Goal: Book appointment/travel/reservation

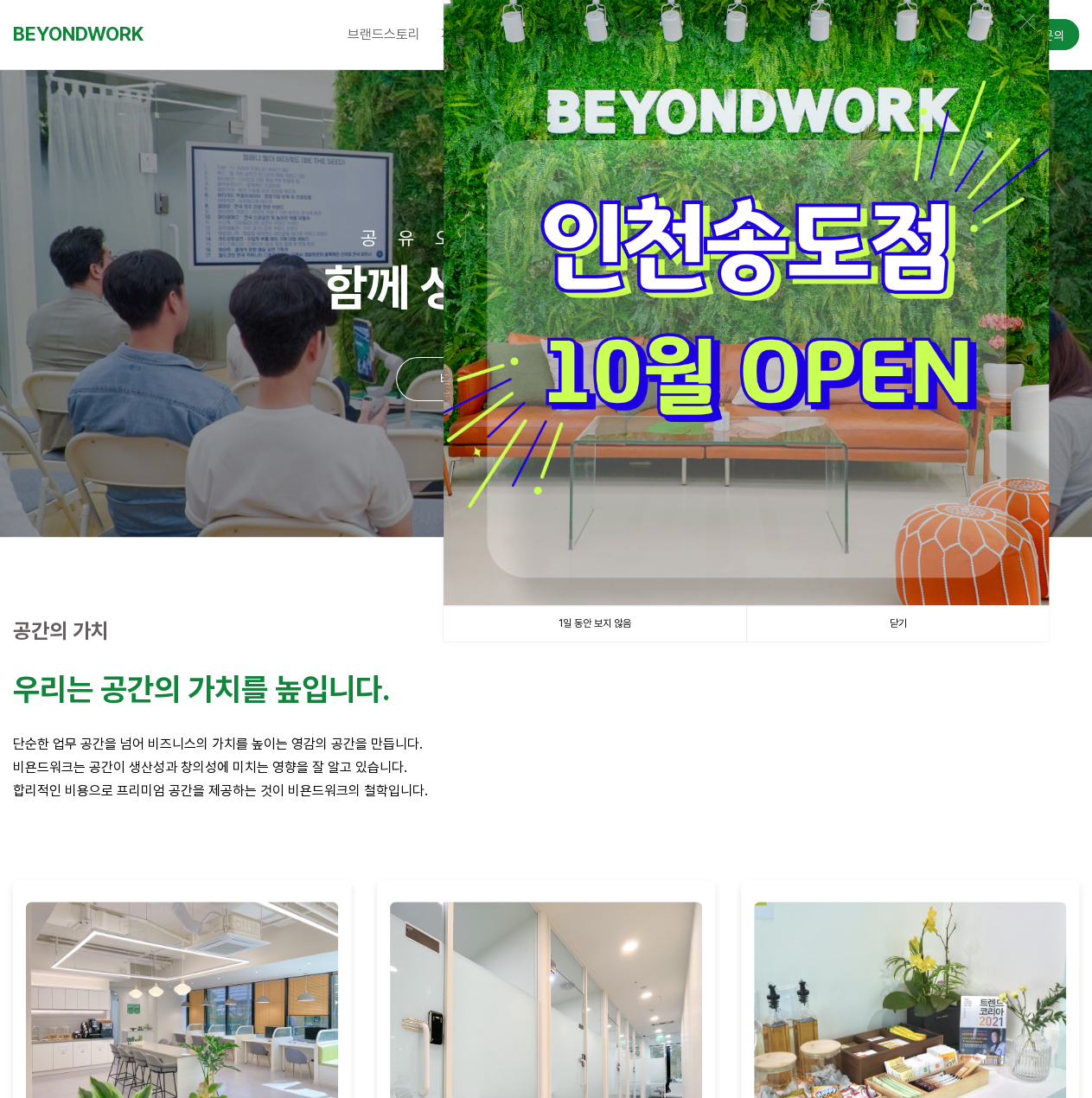
click at [917, 623] on link "닫기" at bounding box center [897, 624] width 302 height 36
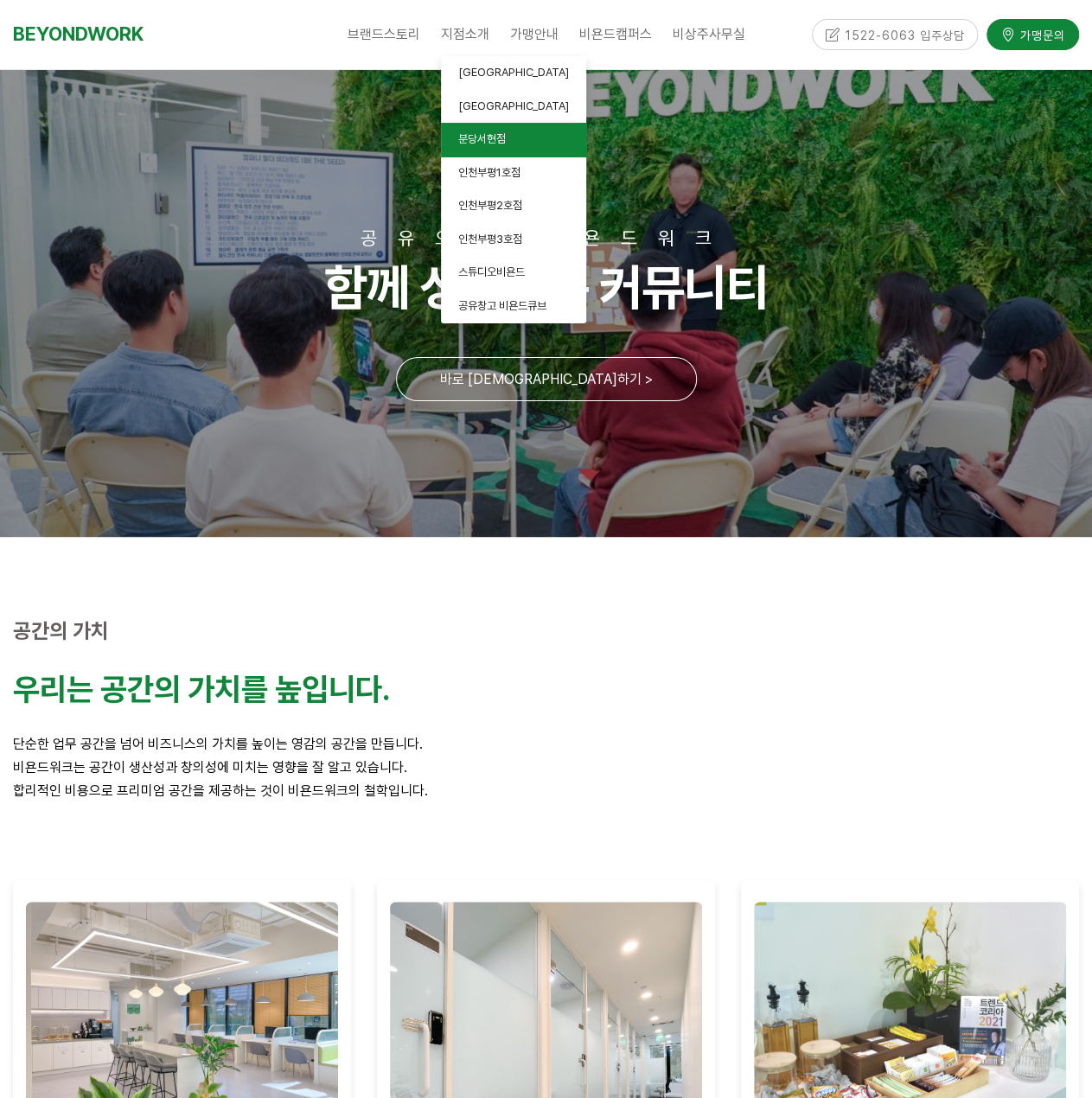
click at [483, 141] on span "분당서현점" at bounding box center [482, 139] width 47 height 13
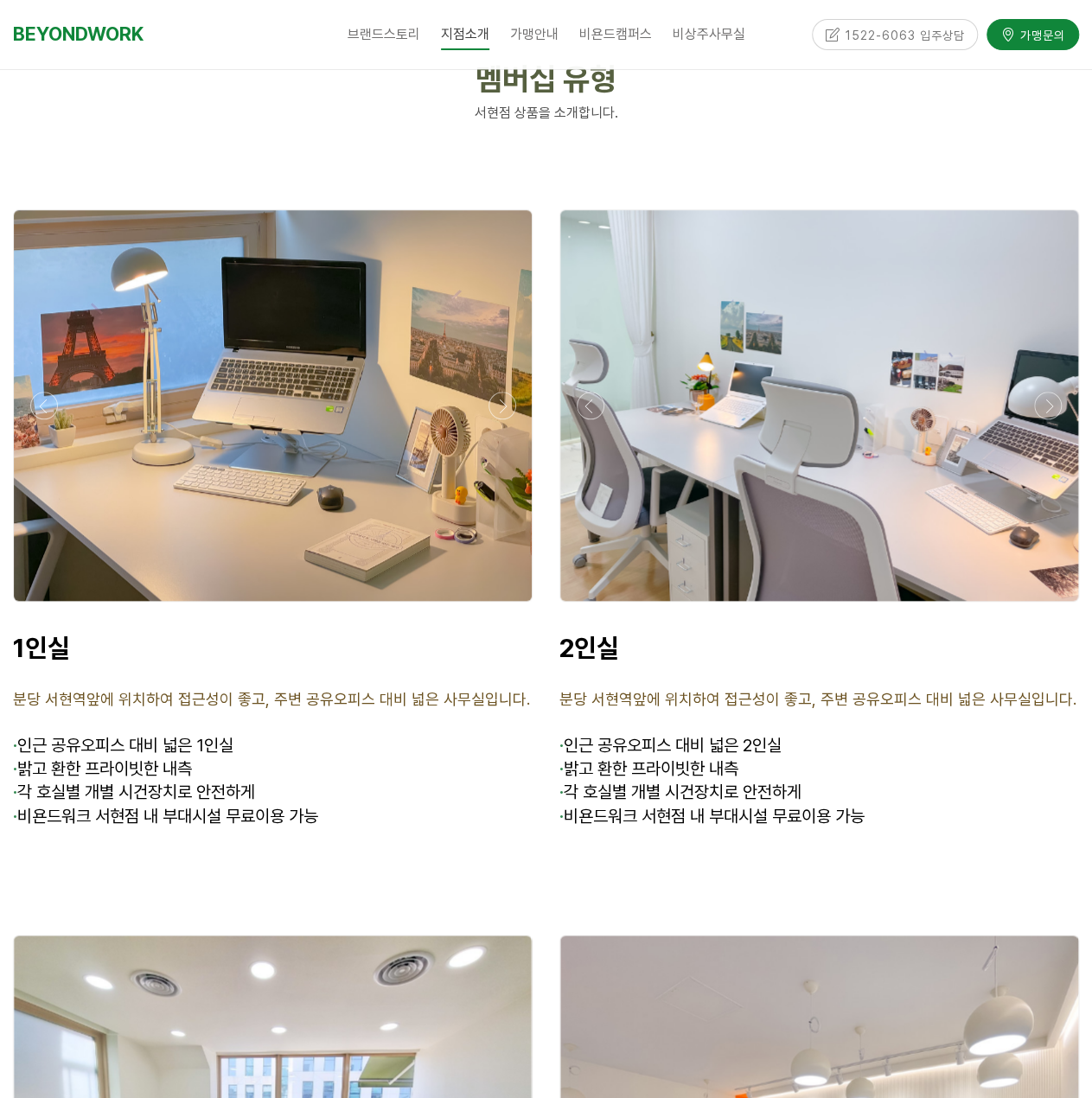
scroll to position [4064, 0]
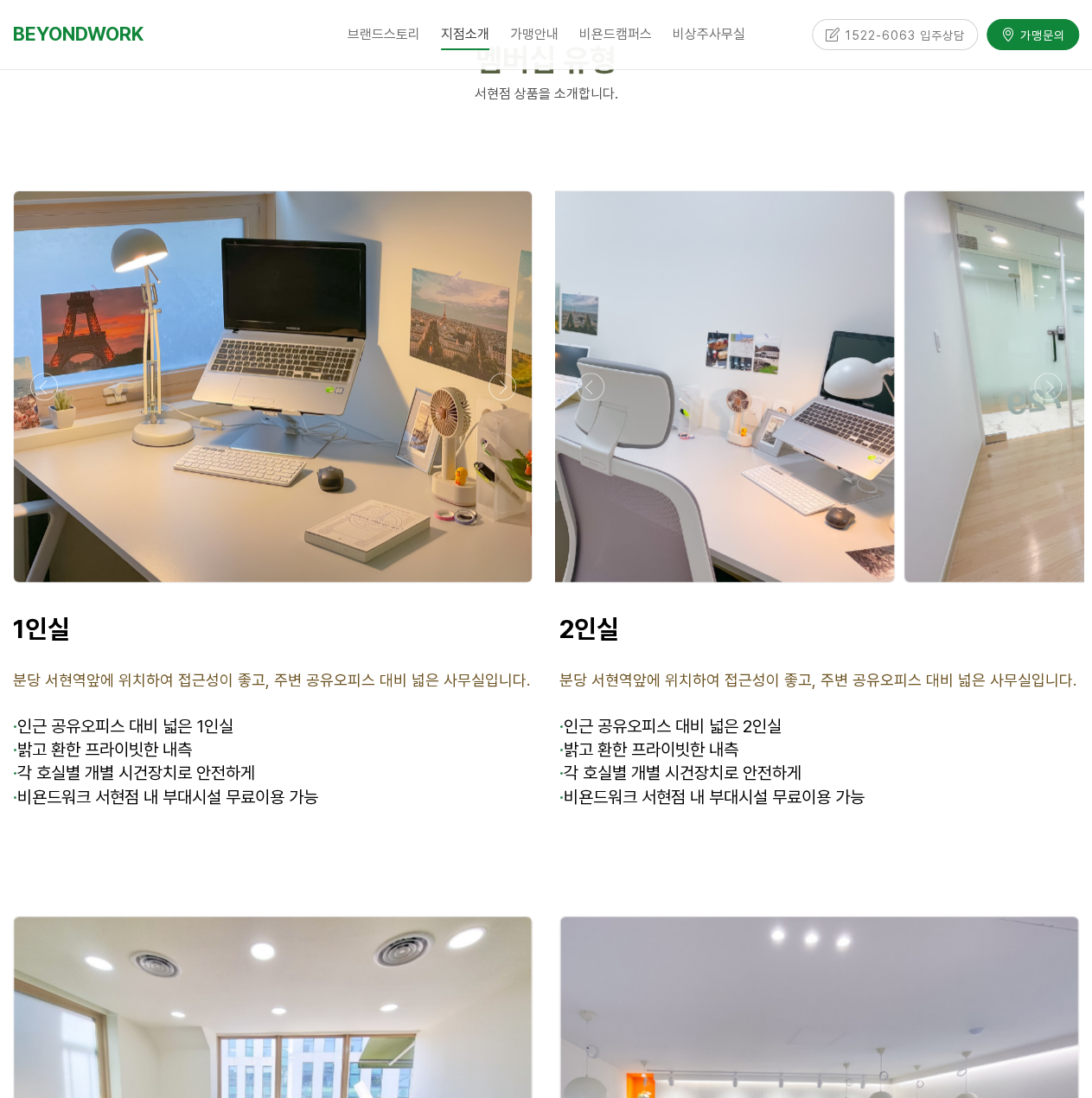
drag, startPoint x: 872, startPoint y: 484, endPoint x: 430, endPoint y: 485, distance: 442.0
click at [470, 485] on div at bounding box center [546, 535] width 1092 height 726
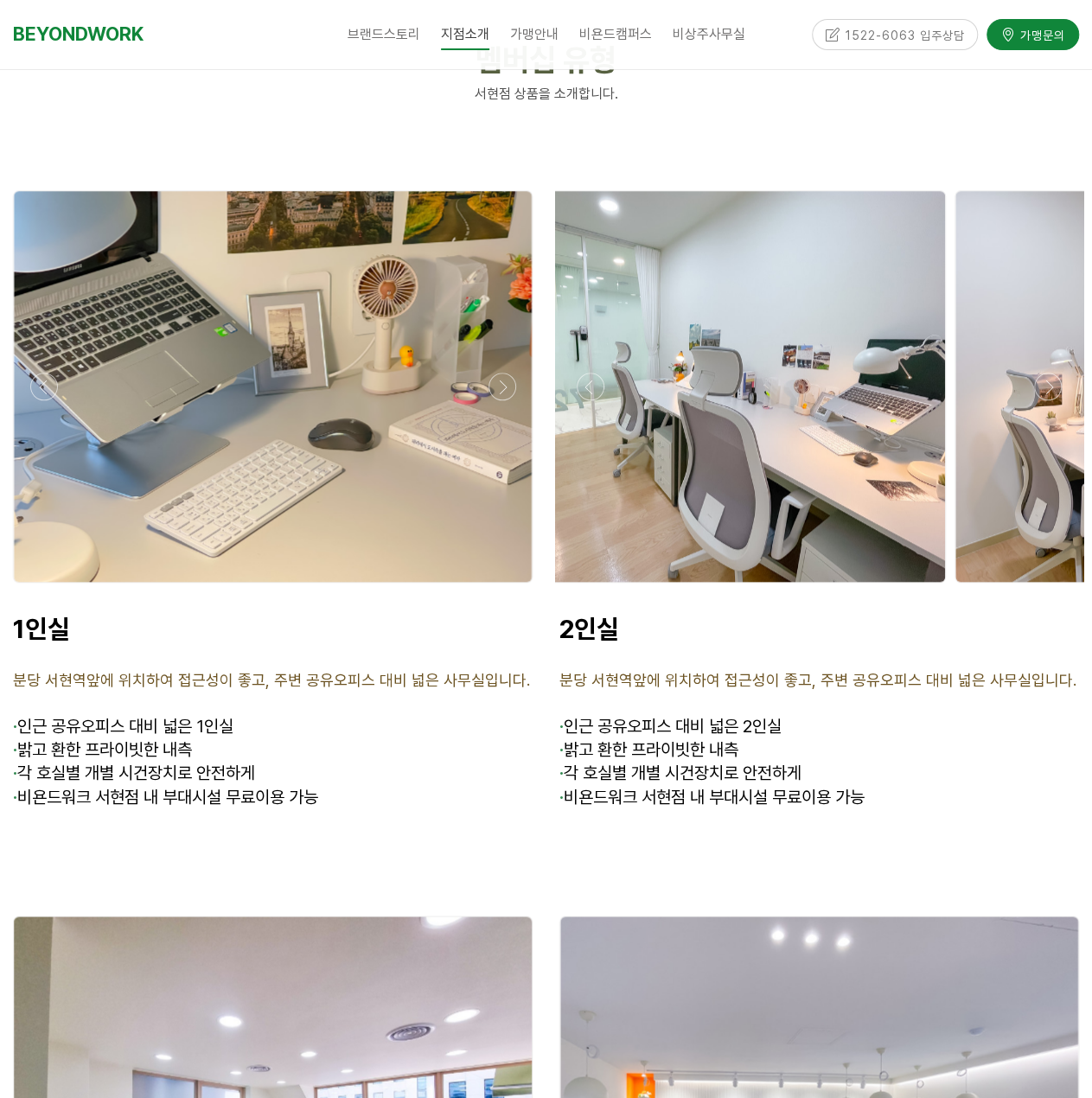
drag, startPoint x: 989, startPoint y: 430, endPoint x: 546, endPoint y: 442, distance: 443.2
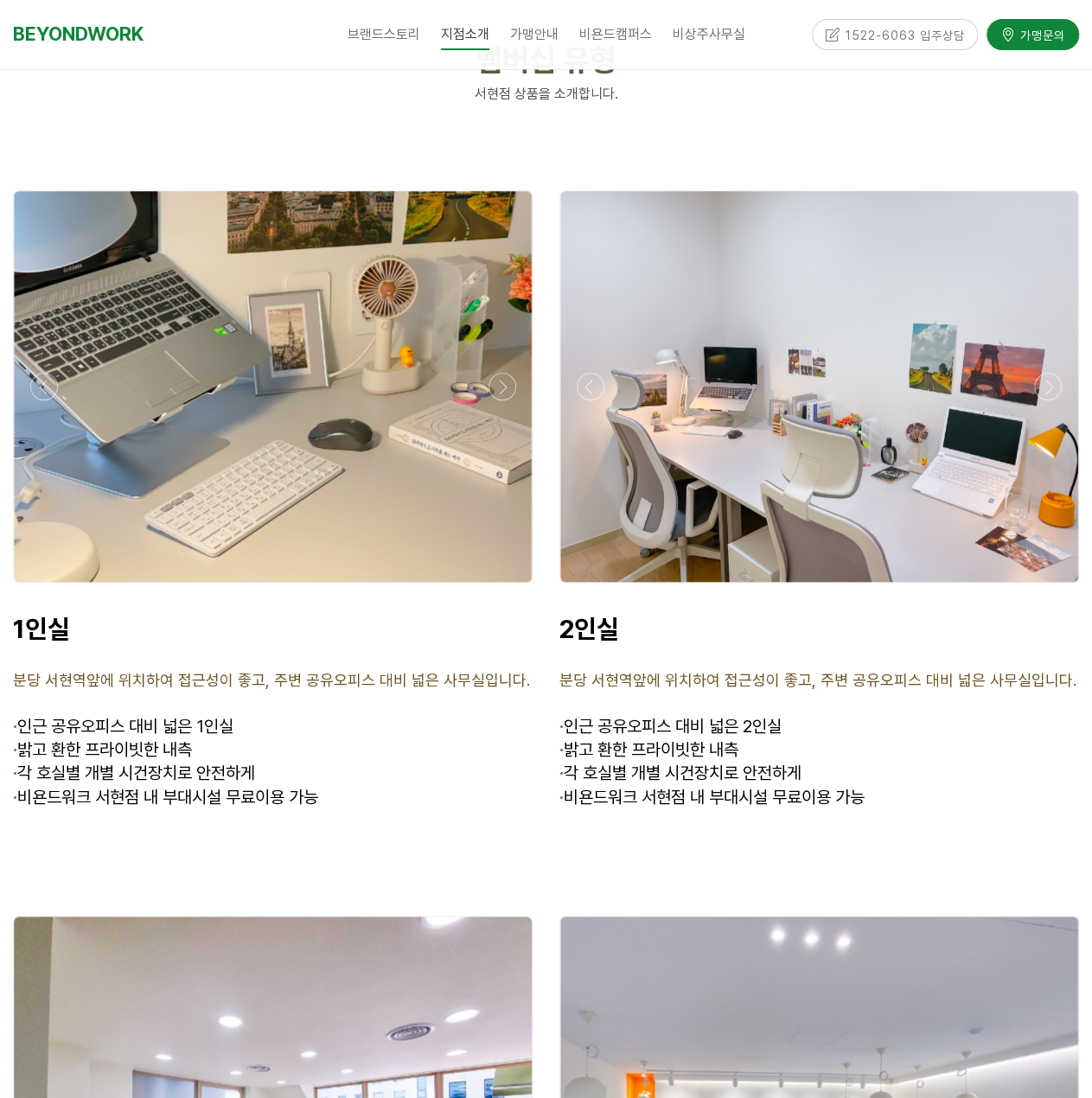
drag, startPoint x: 379, startPoint y: 396, endPoint x: 126, endPoint y: 403, distance: 253.1
click at [126, 403] on div at bounding box center [272, 386] width 518 height 391
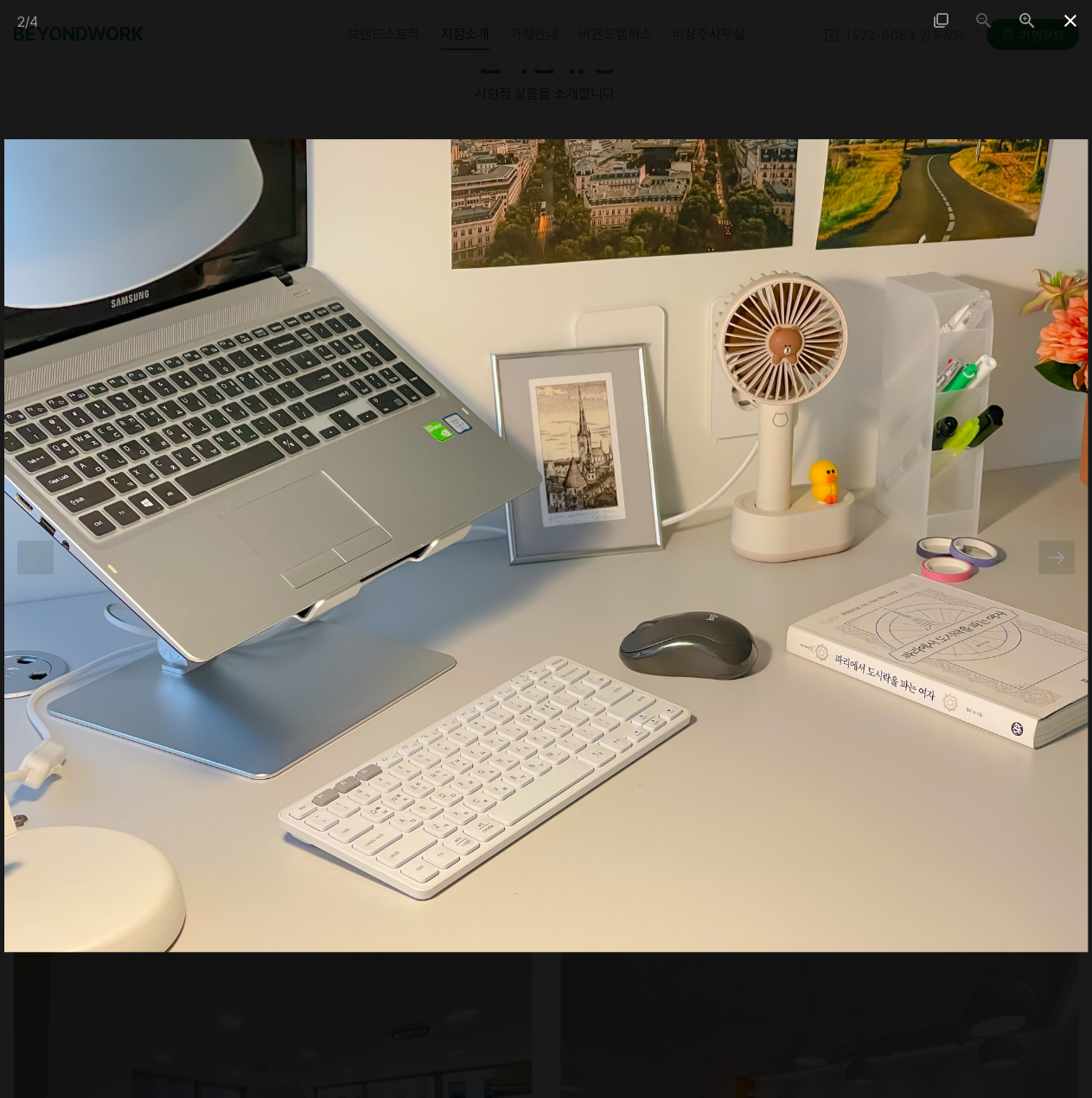
click at [1076, 12] on span at bounding box center [1070, 20] width 44 height 41
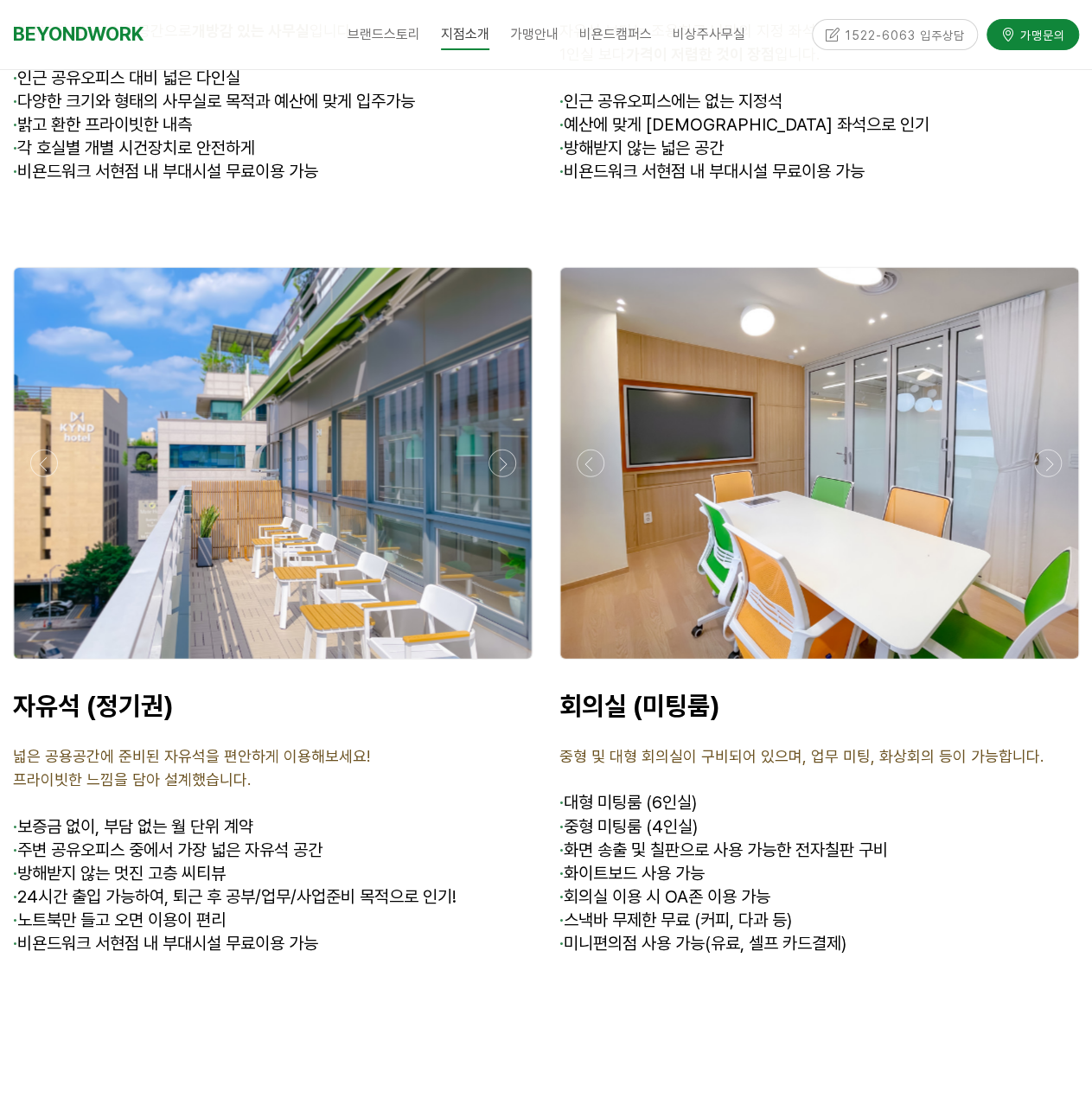
scroll to position [5448, 0]
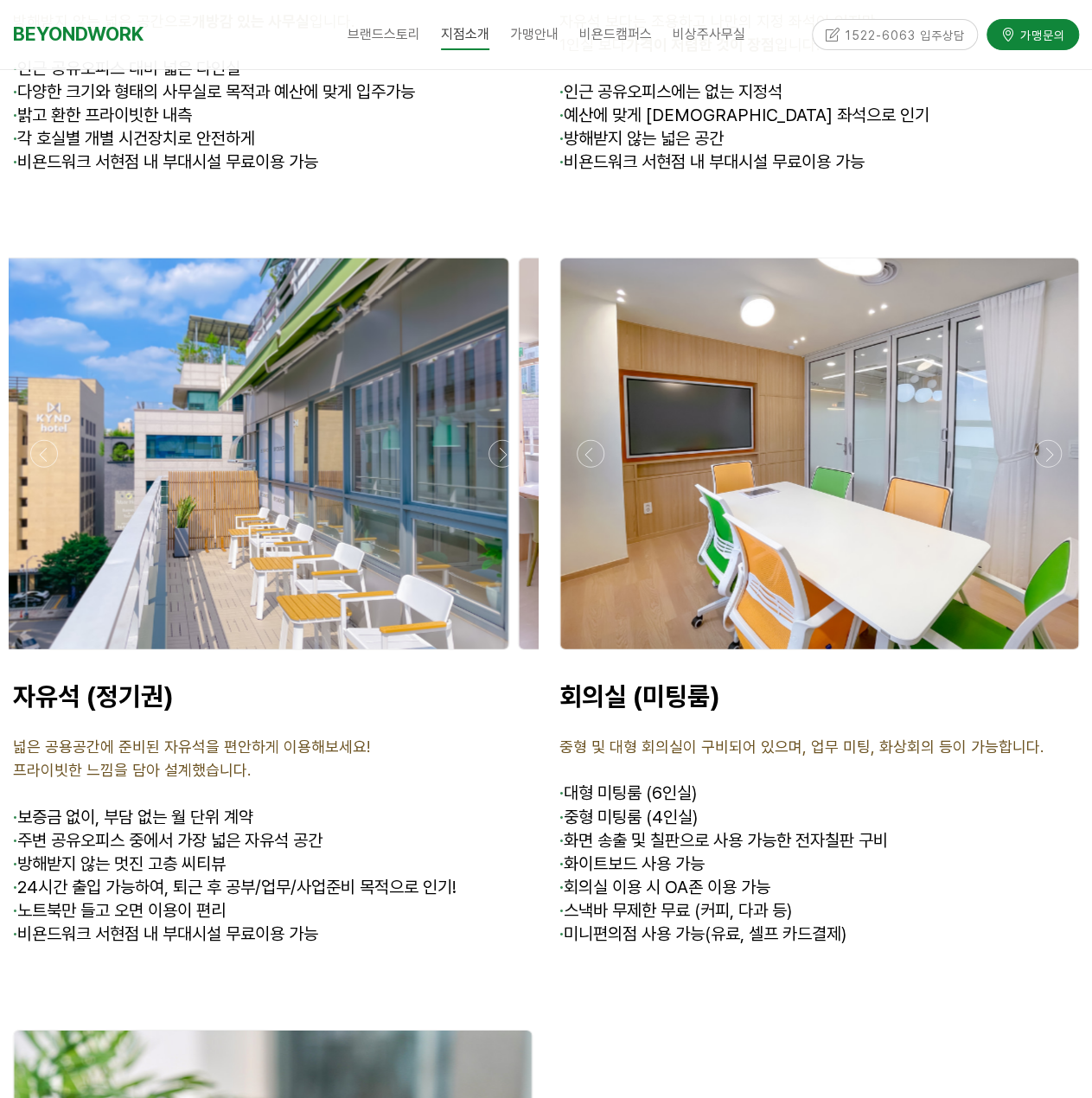
drag, startPoint x: 374, startPoint y: 424, endPoint x: 95, endPoint y: 423, distance: 279.0
click at [95, 423] on div at bounding box center [249, 454] width 518 height 391
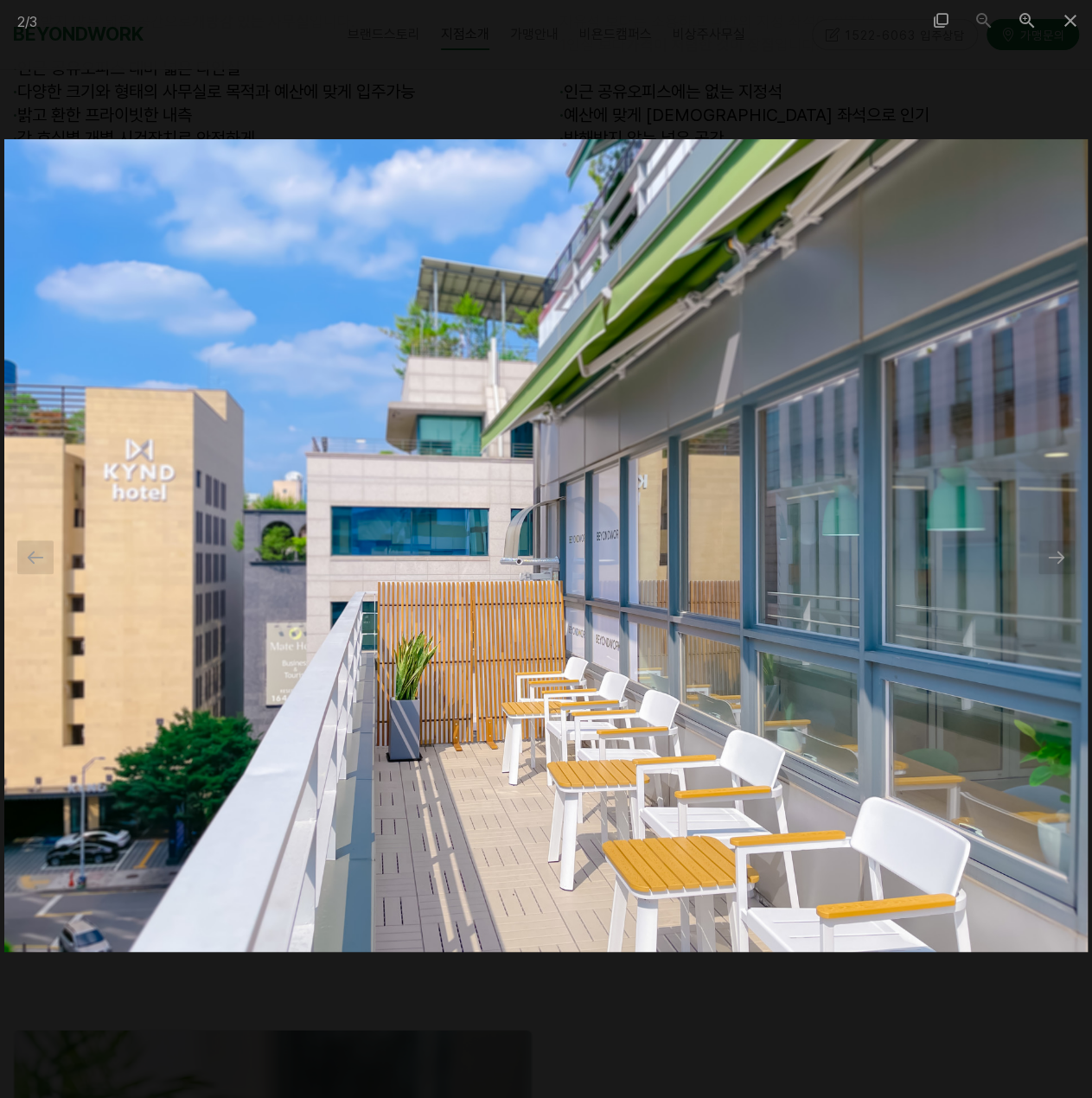
click at [648, 160] on img at bounding box center [546, 546] width 1083 height 813
click at [1066, 23] on span at bounding box center [1070, 20] width 44 height 41
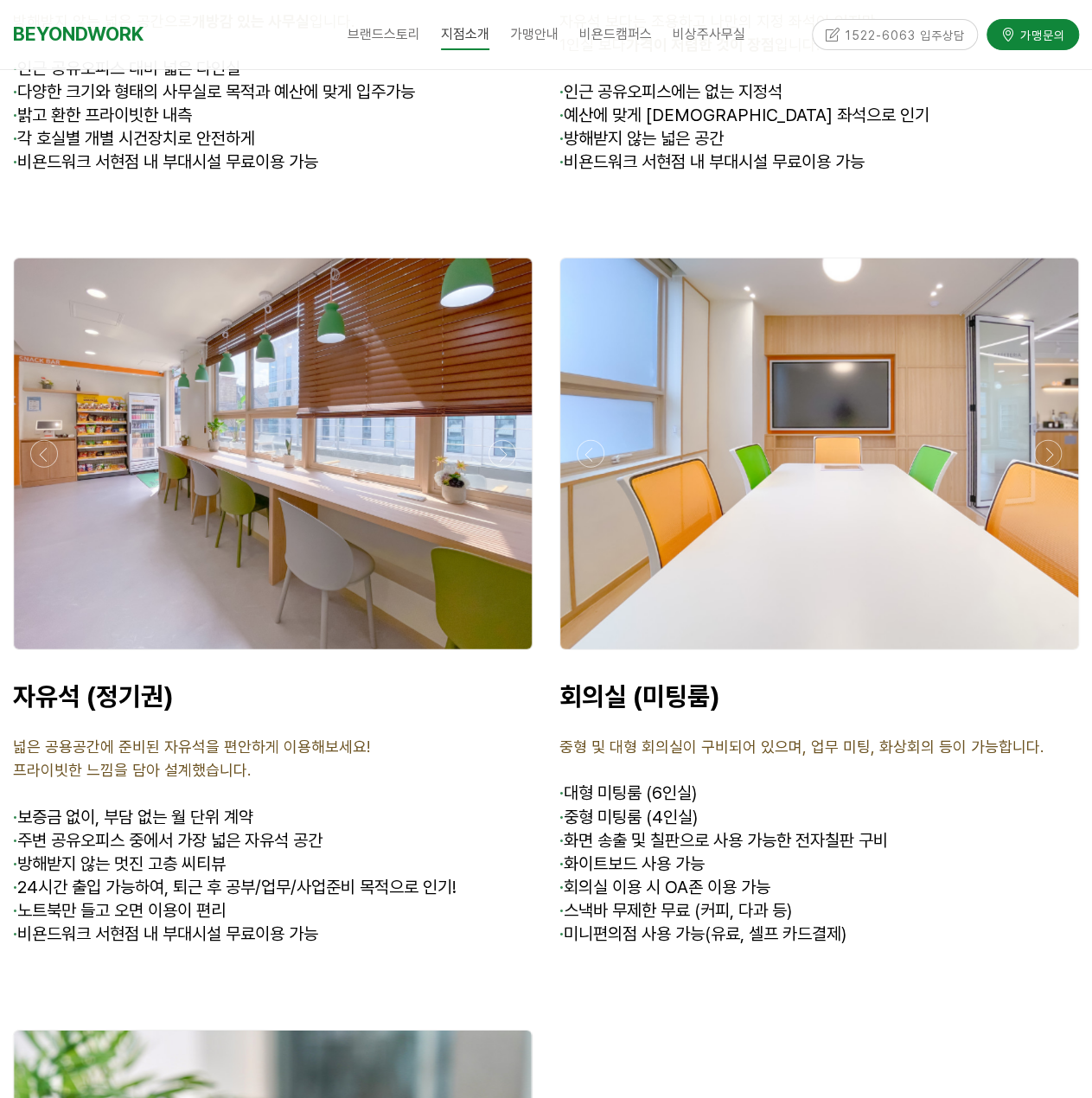
click at [503, 655] on div at bounding box center [273, 655] width 529 height 0
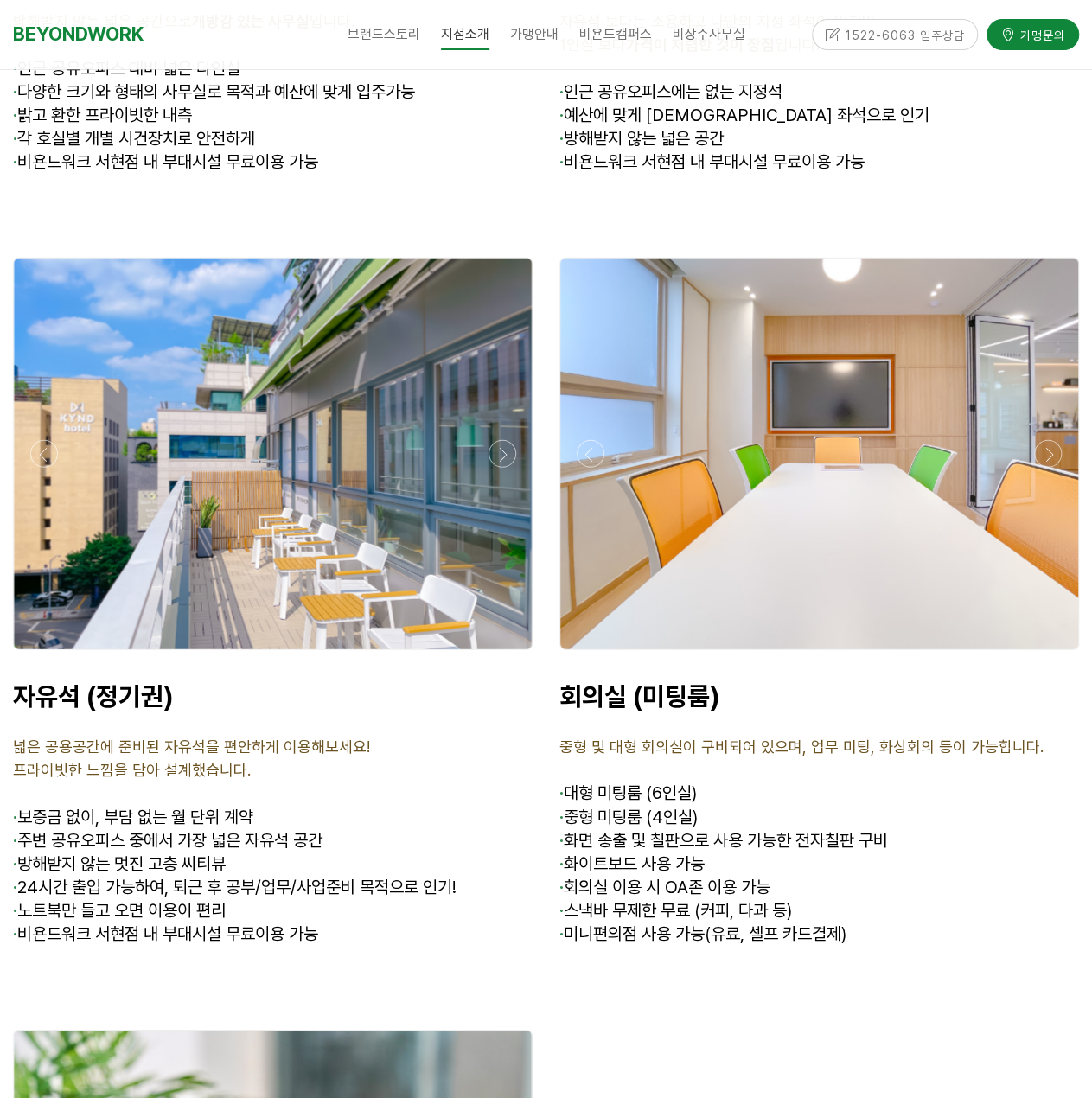
click at [503, 655] on div at bounding box center [273, 655] width 529 height 0
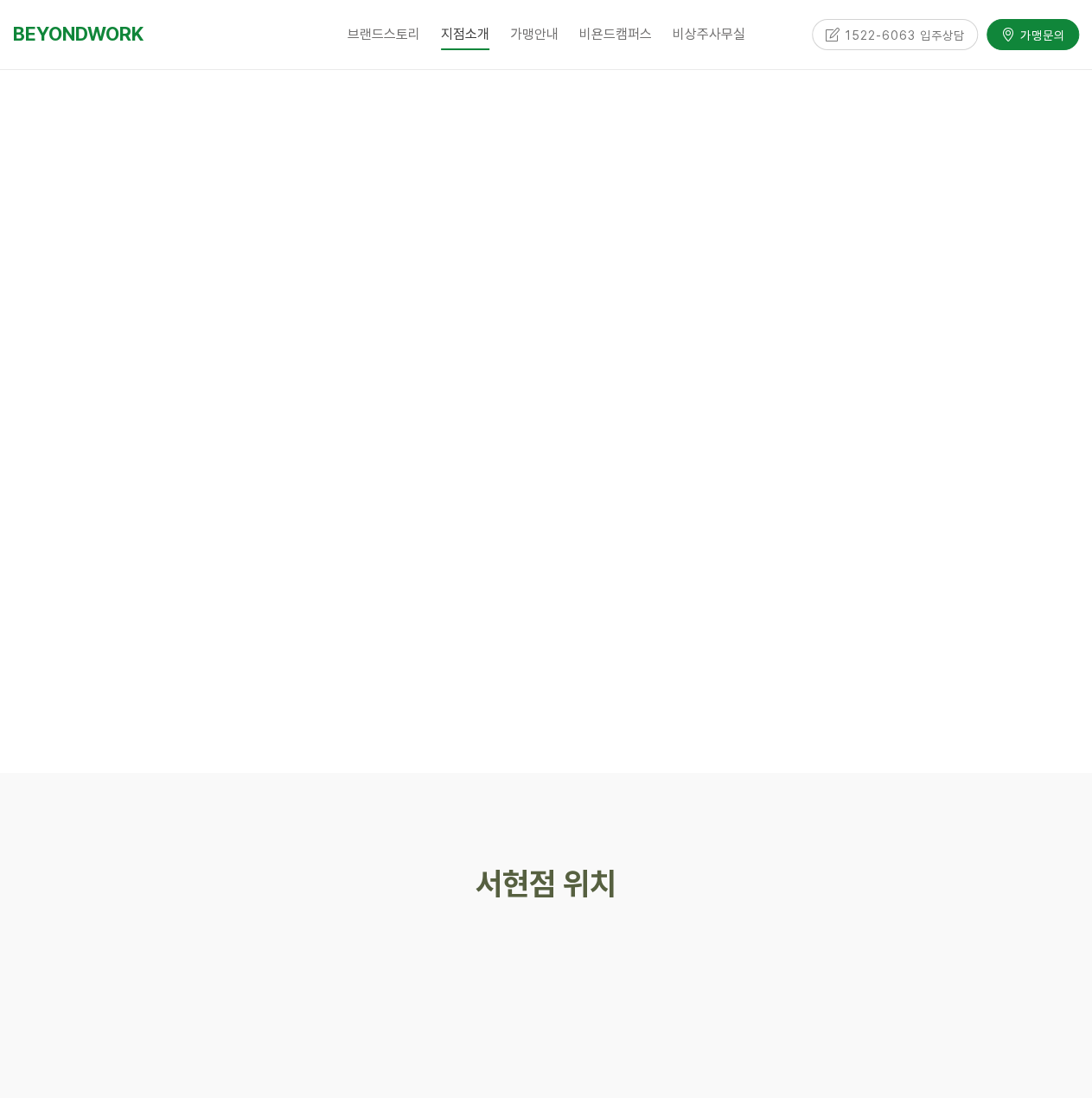
scroll to position [7264, 0]
click at [854, 635] on div at bounding box center [546, 661] width 1092 height 52
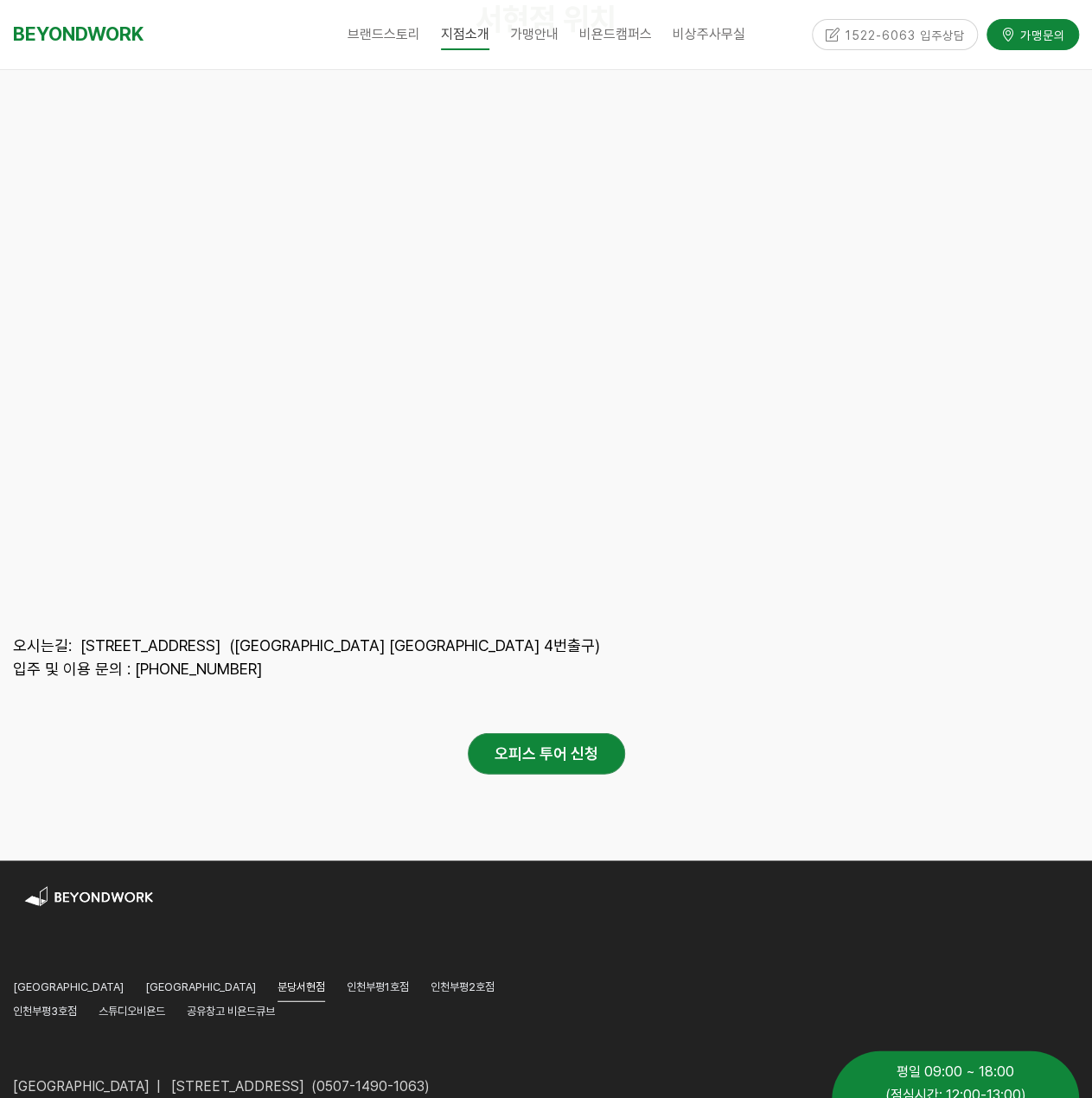
click at [703, 751] on div "오피스 투어 신청" at bounding box center [546, 753] width 1066 height 42
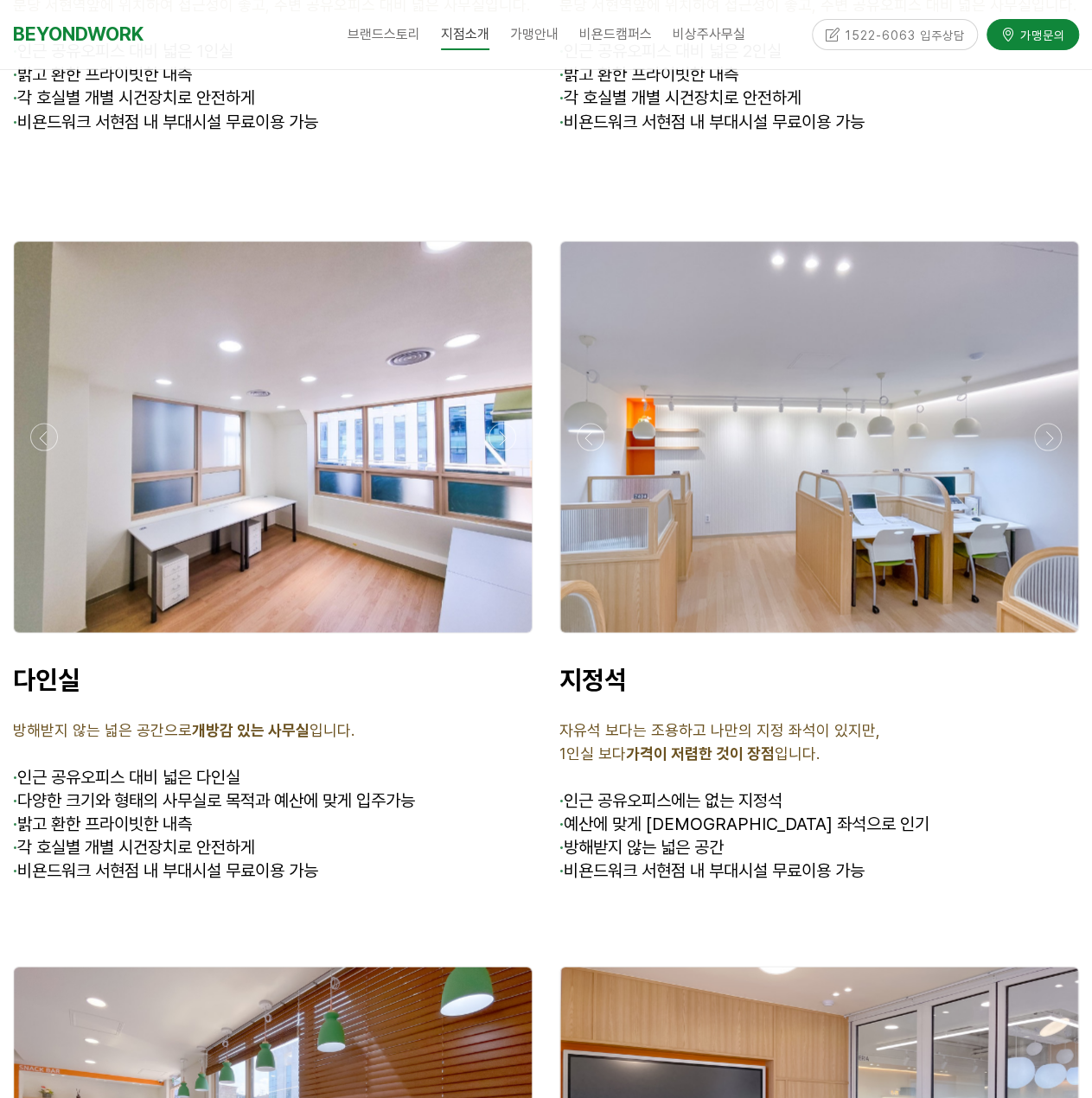
scroll to position [4670, 0]
